Goal: Check status: Check status

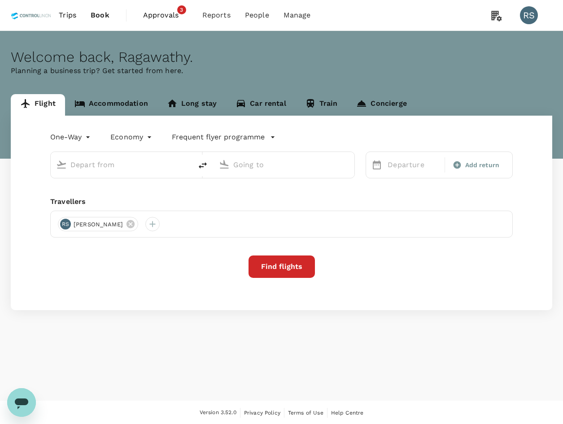
click at [158, 17] on span "Approvals" at bounding box center [165, 15] width 45 height 11
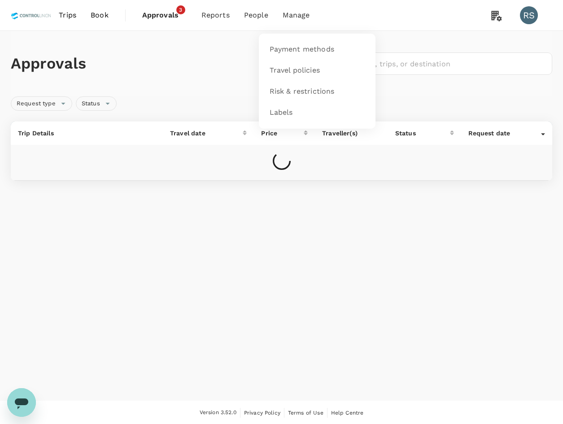
click at [306, 23] on li "Manage" at bounding box center [296, 15] width 42 height 30
click at [305, 12] on span "Manage" at bounding box center [296, 15] width 27 height 11
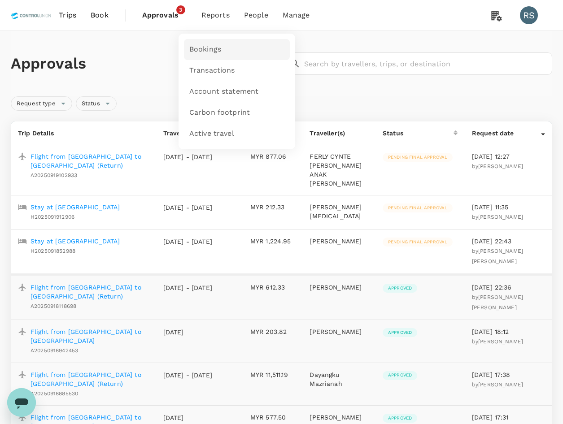
click at [222, 50] on link "Bookings" at bounding box center [237, 49] width 106 height 21
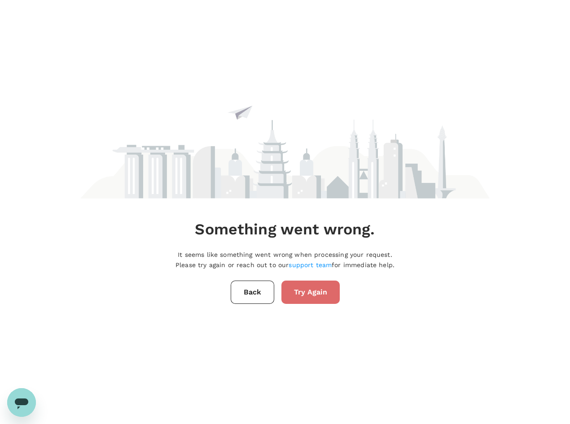
click at [309, 298] on button "Try Again" at bounding box center [310, 292] width 58 height 23
click at [262, 289] on button "Back" at bounding box center [253, 292] width 44 height 23
click at [245, 292] on button "Back" at bounding box center [253, 292] width 44 height 23
click at [310, 287] on button "Try Again" at bounding box center [310, 292] width 58 height 23
click at [255, 302] on button "Back" at bounding box center [253, 292] width 44 height 23
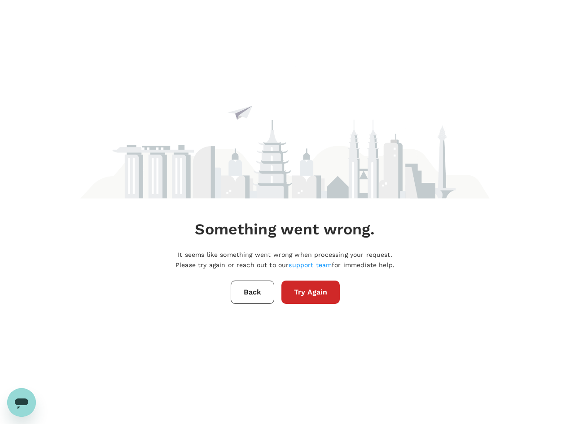
click at [249, 300] on button "Back" at bounding box center [253, 292] width 44 height 23
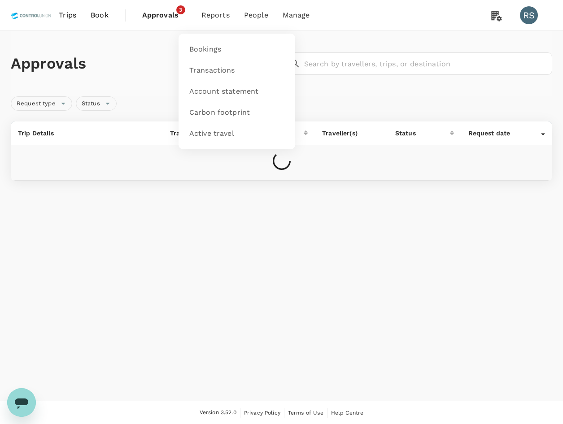
click at [226, 7] on li "Reports" at bounding box center [215, 15] width 43 height 30
click at [204, 46] on span "Bookings" at bounding box center [205, 49] width 32 height 10
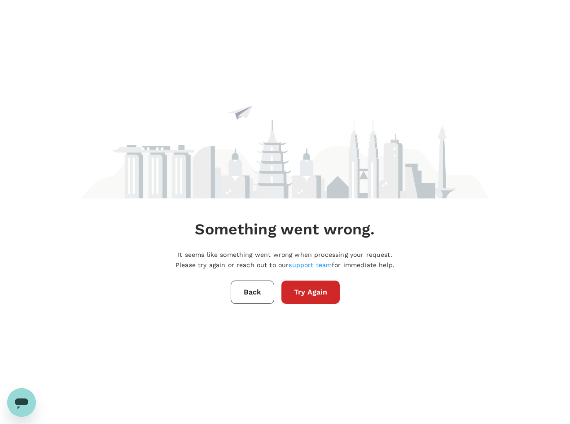
click at [246, 287] on button "Back" at bounding box center [253, 292] width 44 height 23
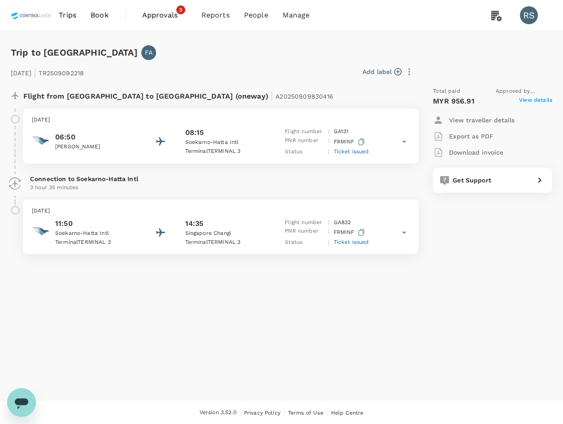
click at [529, 100] on span "View details" at bounding box center [535, 101] width 33 height 11
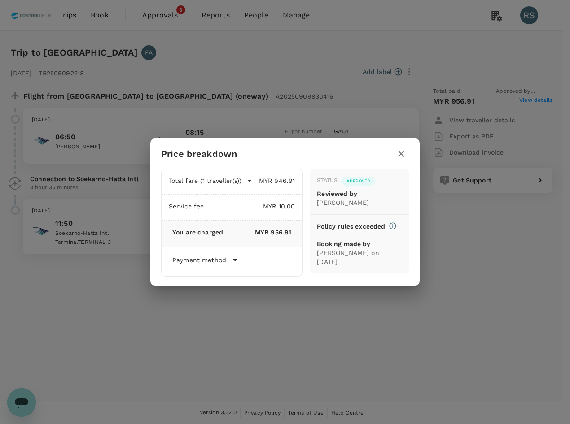
click at [400, 157] on button "button" at bounding box center [400, 153] width 15 height 15
